Goal: Information Seeking & Learning: Learn about a topic

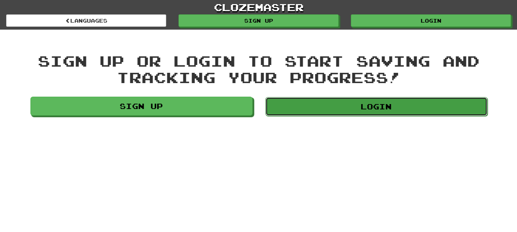
click at [364, 109] on link "Login" at bounding box center [376, 106] width 222 height 19
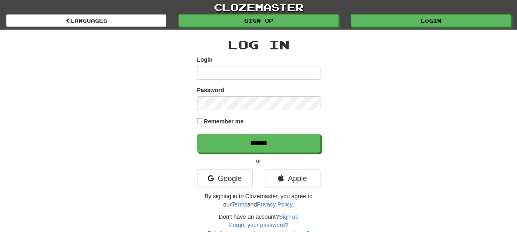
click at [244, 70] on input "Login" at bounding box center [258, 73] width 123 height 14
type input "**********"
click at [197, 134] on input "******" at bounding box center [258, 143] width 123 height 19
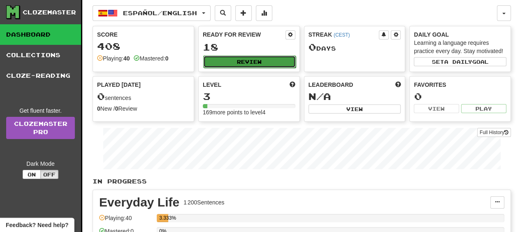
click at [231, 61] on button "Review" at bounding box center [249, 62] width 93 height 12
select select "**"
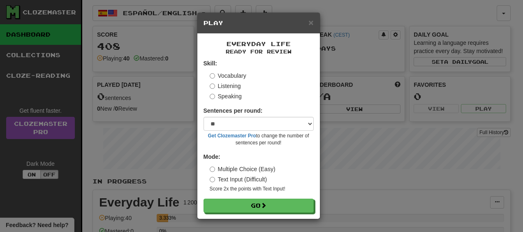
click at [264, 198] on form "Skill: Vocabulary Listening Speaking Sentences per round: * ** ** ** ** ** *** …" at bounding box center [259, 135] width 110 height 153
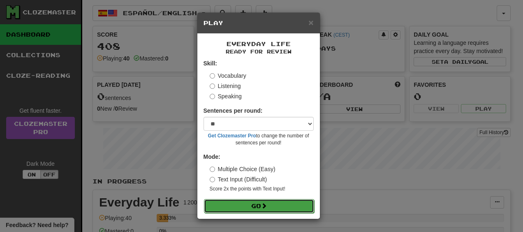
click at [255, 206] on button "Go" at bounding box center [259, 206] width 110 height 14
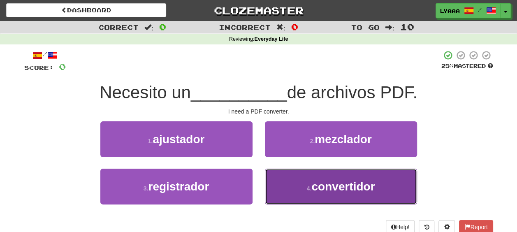
click at [318, 195] on button "4 . convertidor" at bounding box center [341, 187] width 152 height 36
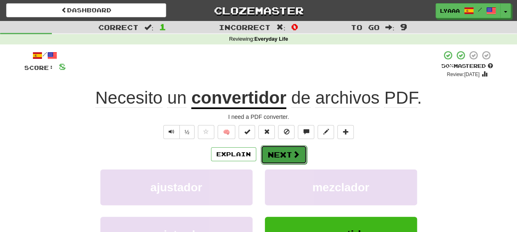
click at [288, 160] on button "Next" at bounding box center [284, 154] width 46 height 19
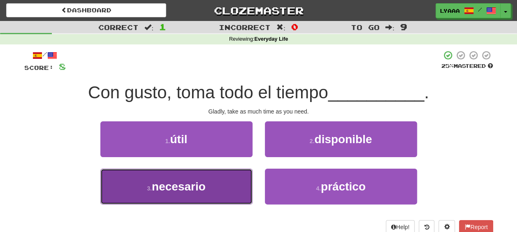
click at [245, 183] on button "3 . necesario" at bounding box center [176, 187] width 152 height 36
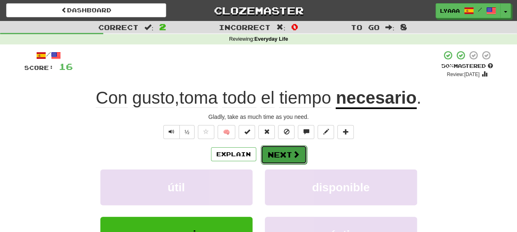
click at [272, 149] on button "Next" at bounding box center [284, 154] width 46 height 19
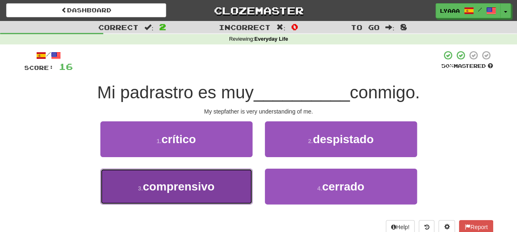
click at [232, 177] on button "3 . comprensivo" at bounding box center [176, 187] width 152 height 36
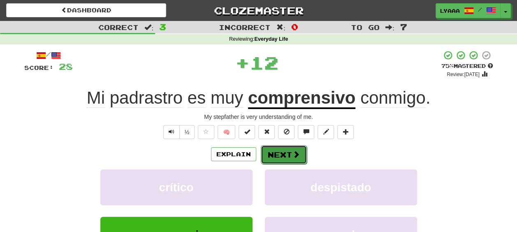
click at [293, 157] on span at bounding box center [295, 154] width 7 height 7
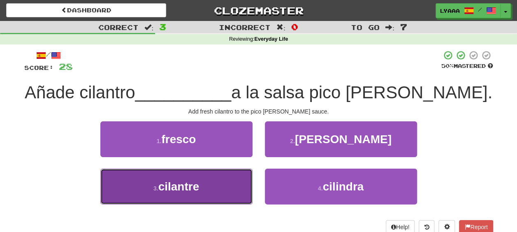
click at [232, 182] on button "3 . cilantre" at bounding box center [176, 187] width 152 height 36
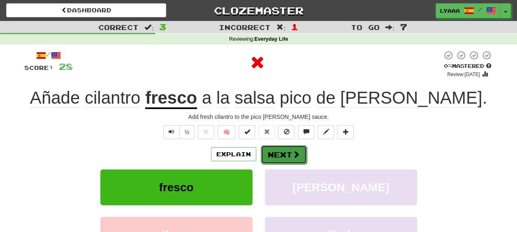
click at [282, 159] on button "Next" at bounding box center [284, 154] width 46 height 19
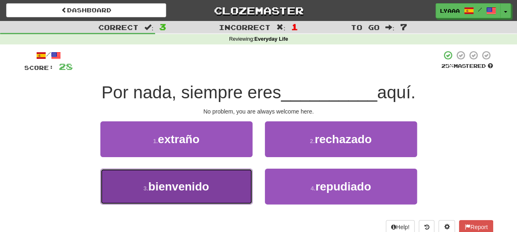
click at [216, 191] on button "3 . bienvenido" at bounding box center [176, 187] width 152 height 36
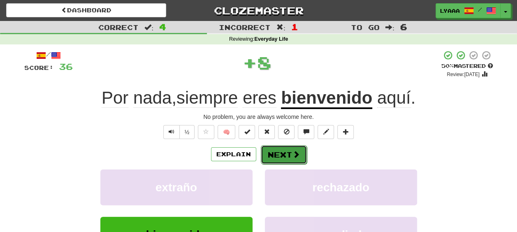
click at [290, 154] on button "Next" at bounding box center [284, 154] width 46 height 19
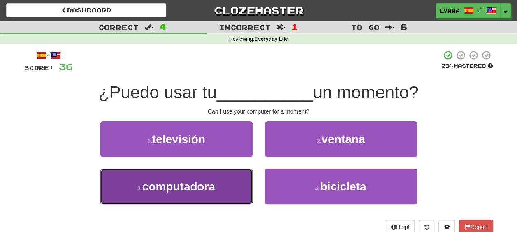
click at [221, 176] on button "3 . computadora" at bounding box center [176, 187] width 152 height 36
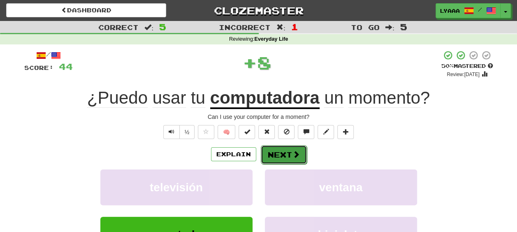
click at [279, 153] on button "Next" at bounding box center [284, 154] width 46 height 19
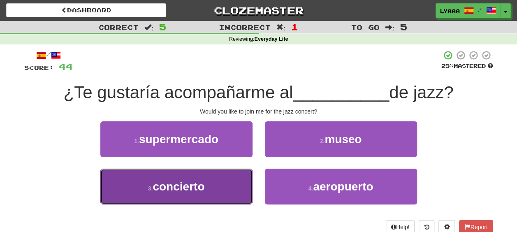
click at [232, 197] on button "3 . concierto" at bounding box center [176, 187] width 152 height 36
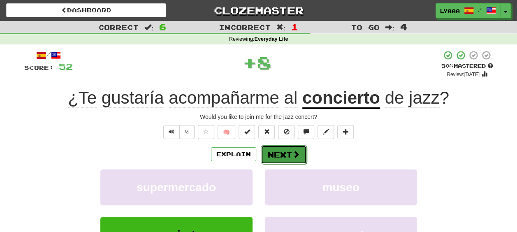
click at [274, 151] on button "Next" at bounding box center [284, 154] width 46 height 19
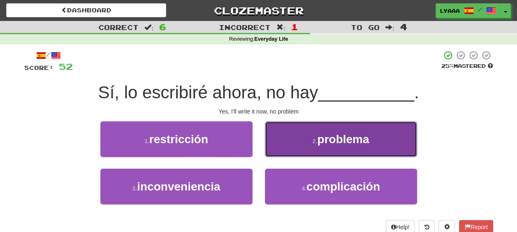
click at [286, 144] on button "2 . problema" at bounding box center [341, 139] width 152 height 36
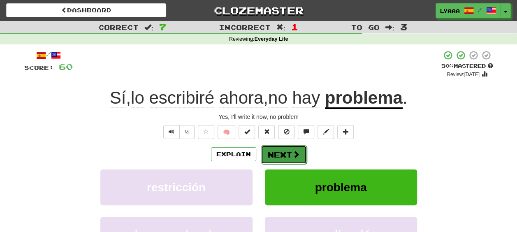
click at [279, 151] on button "Next" at bounding box center [284, 154] width 46 height 19
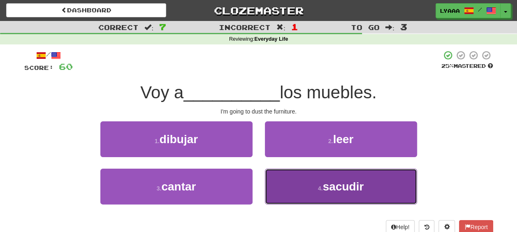
click at [310, 200] on button "4 . sacudir" at bounding box center [341, 187] width 152 height 36
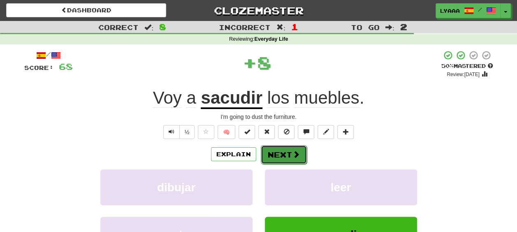
click at [290, 155] on button "Next" at bounding box center [284, 154] width 46 height 19
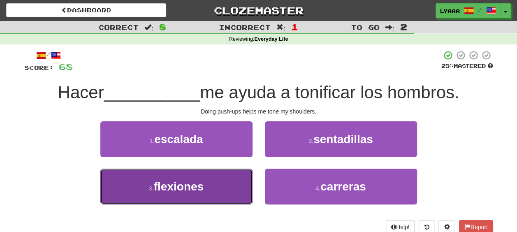
click at [234, 192] on button "3 . flexiones" at bounding box center [176, 187] width 152 height 36
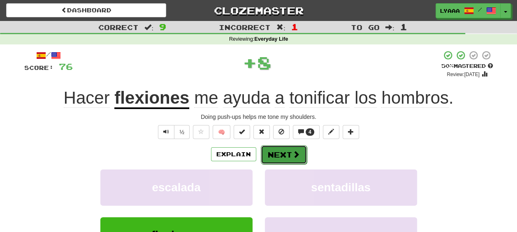
click at [277, 161] on button "Next" at bounding box center [284, 154] width 46 height 19
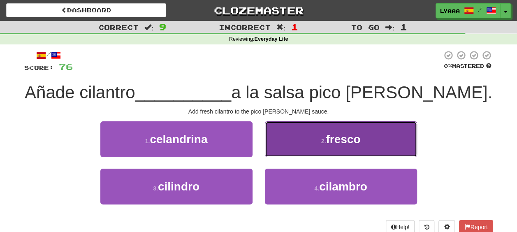
click at [346, 142] on span "fresco" at bounding box center [343, 139] width 35 height 13
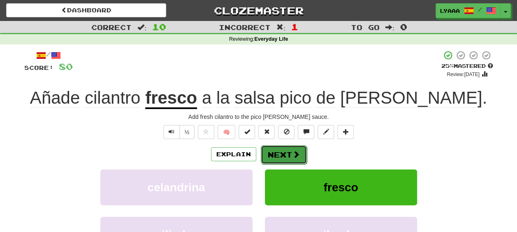
click at [299, 160] on button "Next" at bounding box center [284, 154] width 46 height 19
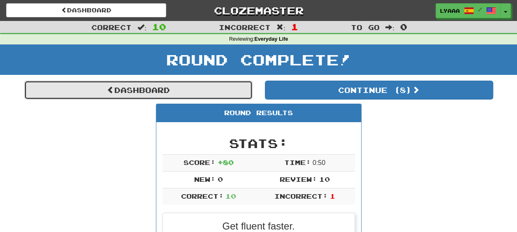
click at [211, 91] on link "Dashboard" at bounding box center [138, 90] width 228 height 19
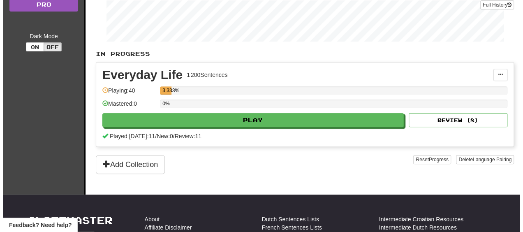
scroll to position [165, 0]
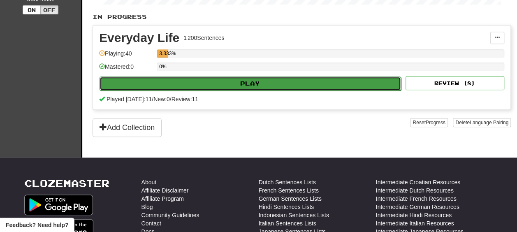
click at [293, 87] on button "Play" at bounding box center [250, 84] width 301 height 14
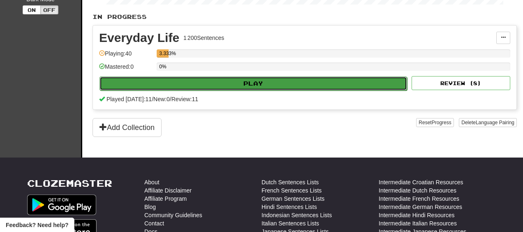
select select "**"
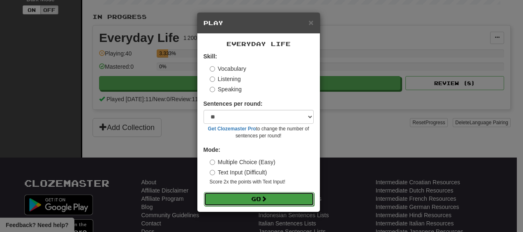
click at [253, 196] on button "Go" at bounding box center [259, 199] width 110 height 14
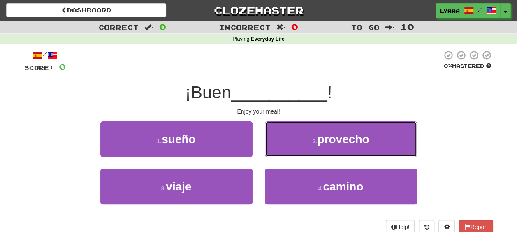
click at [292, 143] on button "2 . provecho" at bounding box center [341, 139] width 152 height 36
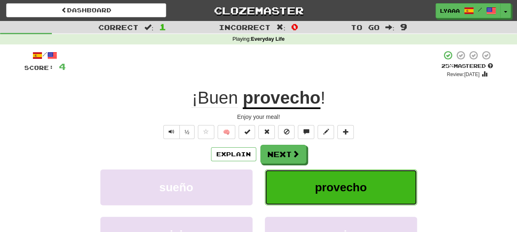
click at [375, 187] on button "provecho" at bounding box center [341, 187] width 152 height 36
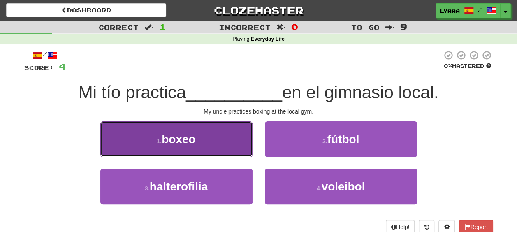
click at [237, 144] on button "1 . boxeo" at bounding box center [176, 139] width 152 height 36
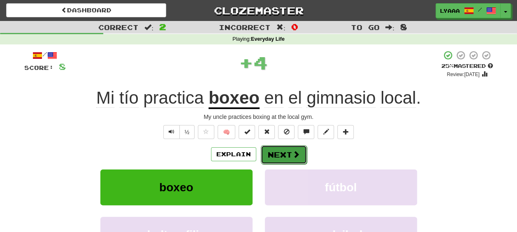
click at [290, 157] on button "Next" at bounding box center [284, 154] width 46 height 19
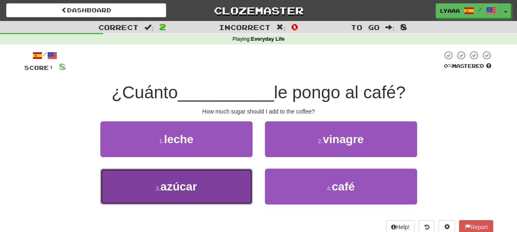
click at [227, 200] on button "3 . azúcar" at bounding box center [176, 187] width 152 height 36
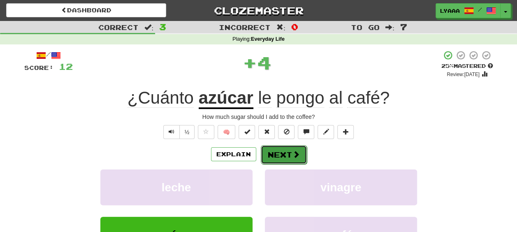
click at [271, 160] on button "Next" at bounding box center [284, 154] width 46 height 19
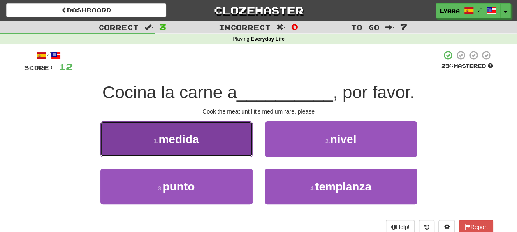
click at [241, 149] on button "1 . medida" at bounding box center [176, 139] width 152 height 36
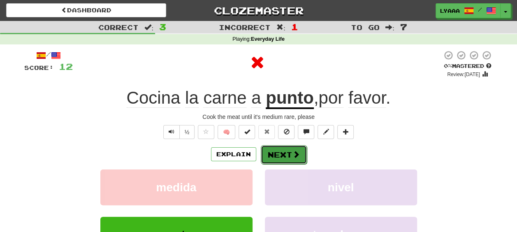
click at [289, 149] on button "Next" at bounding box center [284, 154] width 46 height 19
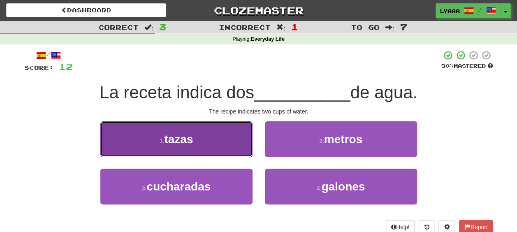
click at [214, 153] on button "1 . tazas" at bounding box center [176, 139] width 152 height 36
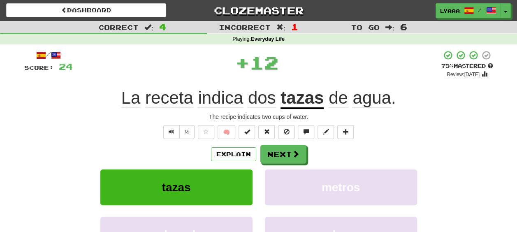
click at [290, 144] on div "/ Score: 24 + 12 75 % Mastered Review: 2025-09-19 La receta indica dos tazas de…" at bounding box center [258, 172] width 469 height 244
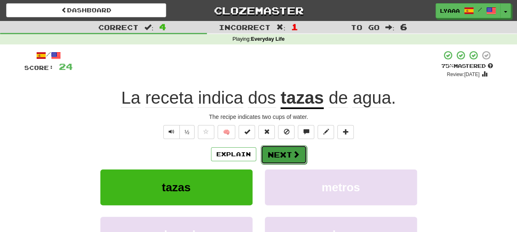
click at [288, 151] on button "Next" at bounding box center [284, 154] width 46 height 19
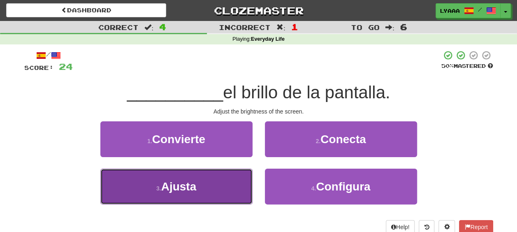
click at [203, 188] on button "3 . Ajusta" at bounding box center [176, 187] width 152 height 36
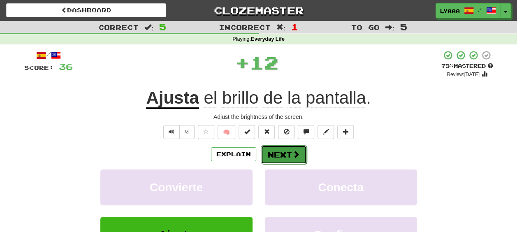
click at [281, 156] on button "Next" at bounding box center [284, 154] width 46 height 19
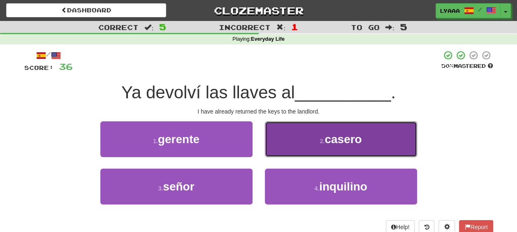
click at [299, 125] on button "2 . casero" at bounding box center [341, 139] width 152 height 36
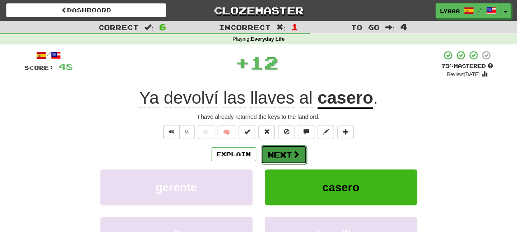
click at [280, 161] on button "Next" at bounding box center [284, 154] width 46 height 19
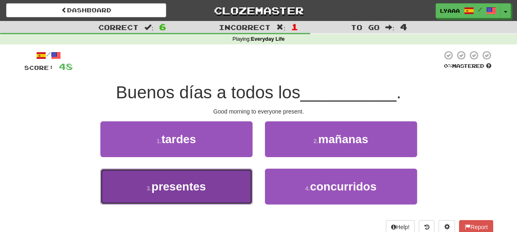
click at [176, 194] on button "3 . presentes" at bounding box center [176, 187] width 152 height 36
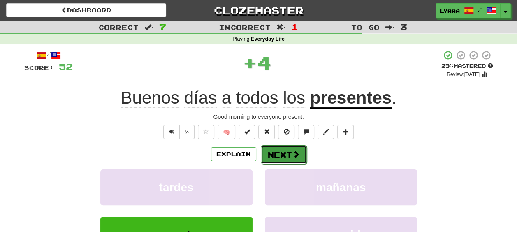
click at [294, 151] on span at bounding box center [295, 154] width 7 height 7
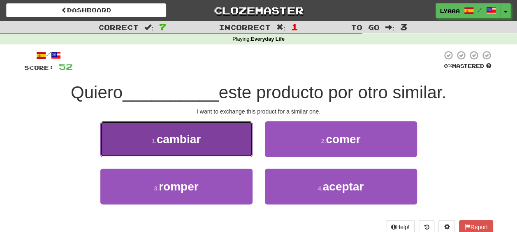
click at [231, 151] on button "1 . cambiar" at bounding box center [176, 139] width 152 height 36
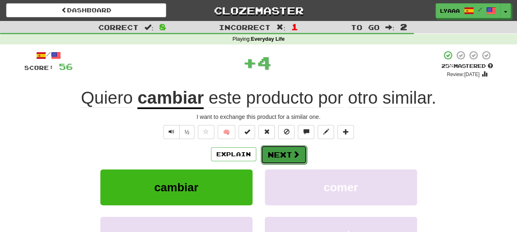
click at [287, 157] on button "Next" at bounding box center [284, 154] width 46 height 19
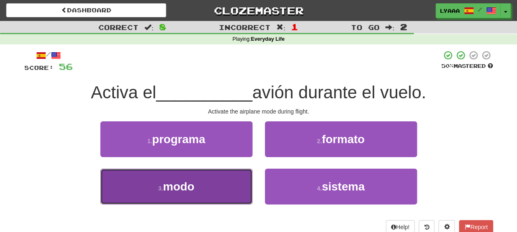
click at [201, 193] on button "3 . modo" at bounding box center [176, 187] width 152 height 36
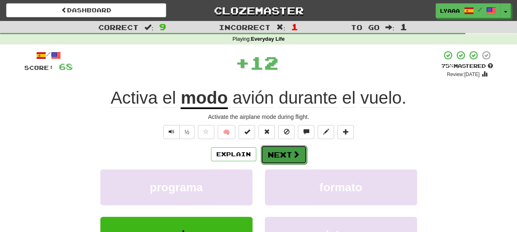
click at [300, 158] on button "Next" at bounding box center [284, 154] width 46 height 19
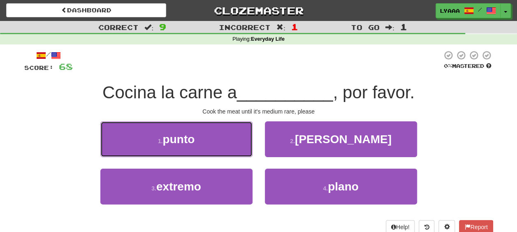
click at [210, 141] on button "1 . punto" at bounding box center [176, 139] width 152 height 36
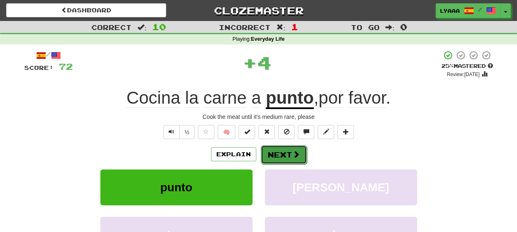
click at [289, 153] on button "Next" at bounding box center [284, 154] width 46 height 19
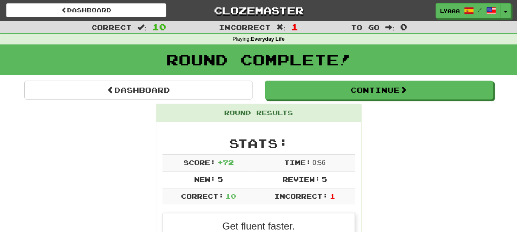
scroll to position [41, 0]
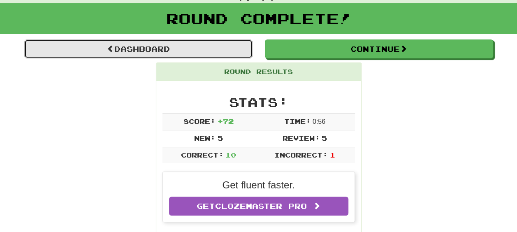
click at [216, 52] on link "Dashboard" at bounding box center [138, 48] width 228 height 19
